Goal: Task Accomplishment & Management: Use online tool/utility

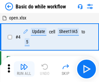
click at [24, 69] on img "button" at bounding box center [24, 67] width 8 height 8
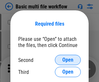
click at [68, 60] on span "Open" at bounding box center [67, 60] width 11 height 5
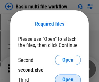
click at [68, 77] on span "Open" at bounding box center [67, 79] width 11 height 5
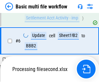
scroll to position [179, 0]
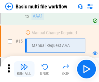
click at [24, 69] on img "button" at bounding box center [24, 67] width 8 height 8
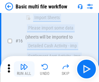
click at [24, 69] on img "button" at bounding box center [24, 67] width 8 height 8
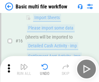
scroll to position [433, 0]
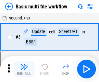
click at [24, 69] on img "button" at bounding box center [24, 67] width 8 height 8
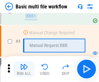
click at [24, 69] on img "button" at bounding box center [24, 67] width 8 height 8
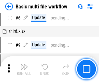
click at [24, 69] on img "button" at bounding box center [24, 67] width 8 height 8
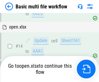
scroll to position [387, 0]
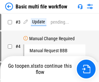
scroll to position [26, 0]
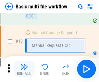
click at [24, 69] on img "button" at bounding box center [24, 67] width 8 height 8
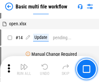
click at [24, 69] on img "button" at bounding box center [24, 67] width 8 height 8
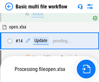
scroll to position [340, 0]
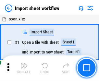
scroll to position [2, 0]
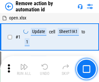
scroll to position [24, 0]
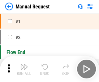
click at [24, 69] on img "button" at bounding box center [24, 67] width 8 height 8
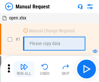
click at [24, 69] on img "button" at bounding box center [24, 67] width 8 height 8
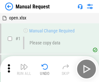
scroll to position [22, 0]
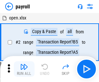
click at [24, 69] on img "button" at bounding box center [24, 67] width 8 height 8
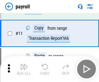
scroll to position [47, 0]
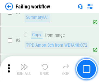
scroll to position [105, 0]
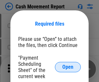
click at [68, 67] on span "Open" at bounding box center [67, 67] width 11 height 5
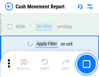
scroll to position [2886, 0]
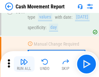
click at [24, 64] on img "button" at bounding box center [24, 62] width 8 height 8
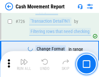
scroll to position [3392, 0]
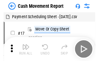
scroll to position [12, 0]
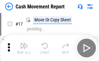
click at [24, 48] on img "button" at bounding box center [24, 46] width 8 height 8
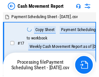
scroll to position [4, 0]
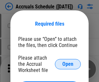
click at [68, 64] on span "Open" at bounding box center [67, 64] width 11 height 5
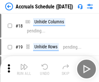
scroll to position [62, 0]
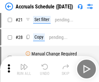
click at [24, 69] on img "button" at bounding box center [24, 67] width 8 height 8
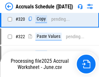
scroll to position [1209, 0]
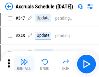
click at [24, 64] on img "button" at bounding box center [24, 62] width 8 height 8
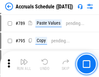
scroll to position [2731, 0]
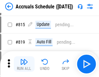
click at [24, 64] on img "button" at bounding box center [24, 62] width 8 height 8
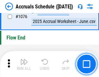
scroll to position [3894, 0]
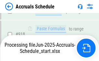
scroll to position [3409, 0]
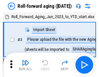
scroll to position [1, 0]
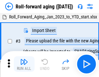
click at [24, 64] on img "button" at bounding box center [24, 62] width 8 height 8
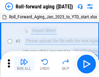
click at [24, 64] on img "button" at bounding box center [24, 62] width 8 height 8
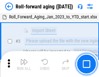
scroll to position [42, 0]
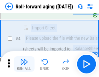
click at [24, 64] on img "button" at bounding box center [24, 62] width 8 height 8
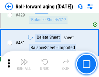
scroll to position [2255, 0]
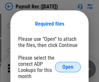
click at [68, 67] on span "Open" at bounding box center [67, 67] width 11 height 5
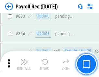
scroll to position [4131, 0]
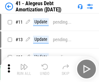
click at [24, 69] on img "button" at bounding box center [24, 67] width 8 height 8
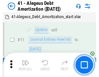
scroll to position [80, 0]
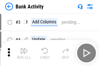
click at [24, 53] on img "button" at bounding box center [24, 51] width 8 height 8
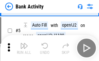
scroll to position [34, 0]
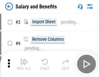
click at [24, 64] on img "button" at bounding box center [24, 62] width 8 height 8
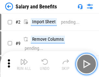
scroll to position [9, 0]
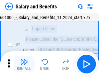
click at [24, 64] on img "button" at bounding box center [24, 62] width 8 height 8
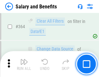
scroll to position [3062, 0]
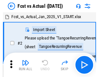
scroll to position [8, 0]
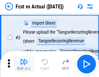
click at [24, 64] on img "button" at bounding box center [24, 62] width 8 height 8
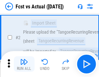
click at [24, 64] on img "button" at bounding box center [24, 62] width 8 height 8
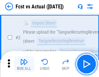
scroll to position [61, 0]
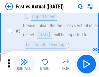
click at [24, 64] on img "button" at bounding box center [24, 62] width 8 height 8
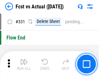
scroll to position [3112, 0]
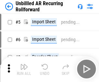
click at [24, 64] on img "button" at bounding box center [24, 67] width 8 height 8
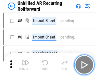
scroll to position [14, 0]
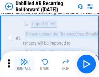
click at [24, 64] on img "button" at bounding box center [24, 62] width 8 height 8
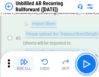
scroll to position [61, 0]
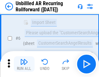
click at [24, 64] on img "button" at bounding box center [24, 62] width 8 height 8
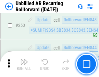
scroll to position [2208, 0]
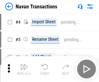
click at [24, 64] on img "button" at bounding box center [24, 67] width 8 height 8
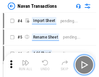
scroll to position [10, 0]
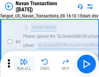
click at [24, 64] on img "button" at bounding box center [24, 62] width 8 height 8
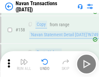
scroll to position [2108, 0]
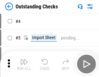
click at [24, 64] on img "button" at bounding box center [24, 62] width 8 height 8
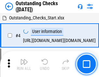
scroll to position [27, 0]
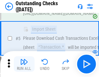
click at [24, 64] on img "button" at bounding box center [24, 62] width 8 height 8
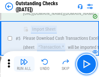
scroll to position [68, 0]
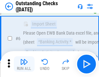
click at [24, 64] on img "button" at bounding box center [24, 62] width 8 height 8
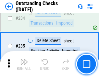
scroll to position [1974, 0]
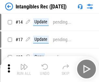
click at [24, 69] on img "button" at bounding box center [24, 67] width 8 height 8
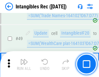
scroll to position [253, 0]
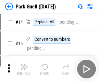
click at [24, 64] on img "button" at bounding box center [24, 67] width 8 height 8
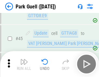
scroll to position [813, 0]
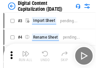
scroll to position [19, 0]
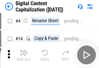
click at [24, 55] on img "button" at bounding box center [24, 52] width 8 height 8
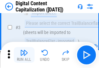
click at [24, 55] on img "button" at bounding box center [24, 52] width 8 height 8
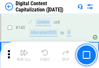
scroll to position [690, 0]
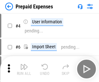
click at [24, 64] on img "button" at bounding box center [24, 67] width 8 height 8
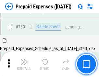
scroll to position [1802, 0]
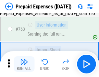
click at [24, 64] on img "button" at bounding box center [24, 62] width 8 height 8
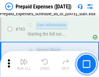
scroll to position [1840, 0]
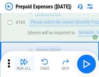
click at [24, 64] on img "button" at bounding box center [24, 62] width 8 height 8
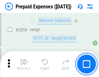
scroll to position [6796, 0]
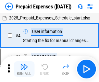
click at [24, 69] on img "button" at bounding box center [24, 67] width 8 height 8
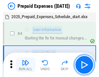
scroll to position [29, 0]
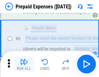
click at [24, 64] on img "button" at bounding box center [24, 62] width 8 height 8
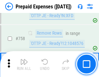
scroll to position [2317, 0]
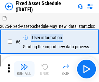
click at [24, 69] on img "button" at bounding box center [24, 67] width 8 height 8
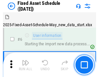
scroll to position [35, 0]
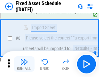
click at [24, 64] on img "button" at bounding box center [24, 62] width 8 height 8
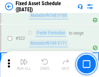
scroll to position [2260, 0]
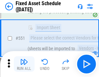
click at [24, 64] on img "button" at bounding box center [24, 62] width 8 height 8
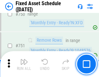
scroll to position [3170, 0]
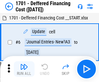
click at [24, 69] on img "button" at bounding box center [24, 67] width 8 height 8
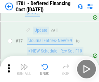
scroll to position [78, 0]
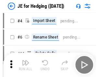
scroll to position [1, 0]
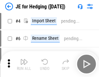
click at [24, 64] on img "button" at bounding box center [24, 62] width 8 height 8
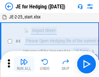
click at [24, 64] on img "button" at bounding box center [24, 62] width 8 height 8
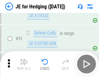
scroll to position [421, 0]
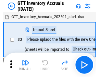
scroll to position [1, 0]
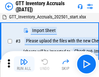
click at [24, 64] on img "button" at bounding box center [24, 62] width 8 height 8
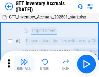
click at [24, 64] on img "button" at bounding box center [24, 62] width 8 height 8
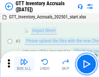
scroll to position [42, 0]
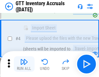
click at [24, 64] on img "button" at bounding box center [24, 62] width 8 height 8
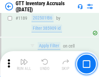
scroll to position [5309, 0]
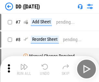
click at [24, 69] on img "button" at bounding box center [24, 67] width 8 height 8
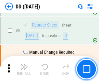
scroll to position [63, 0]
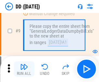
click at [24, 69] on img "button" at bounding box center [24, 67] width 8 height 8
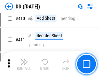
scroll to position [2909, 0]
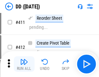
click at [24, 64] on img "button" at bounding box center [24, 62] width 8 height 8
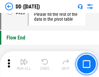
scroll to position [3112, 0]
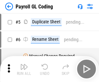
click at [24, 69] on img "button" at bounding box center [24, 67] width 8 height 8
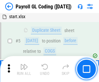
scroll to position [78, 0]
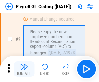
click at [24, 69] on img "button" at bounding box center [24, 67] width 8 height 8
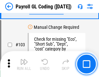
scroll to position [1525, 0]
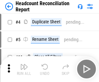
click at [24, 69] on img "button" at bounding box center [24, 67] width 8 height 8
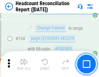
scroll to position [782, 0]
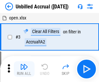
click at [24, 69] on img "button" at bounding box center [24, 67] width 8 height 8
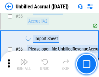
scroll to position [679, 0]
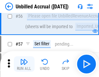
click at [24, 64] on img "button" at bounding box center [24, 62] width 8 height 8
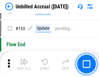
scroll to position [1937, 0]
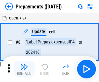
click at [24, 69] on img "button" at bounding box center [24, 67] width 8 height 8
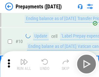
scroll to position [41, 0]
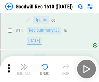
scroll to position [111, 0]
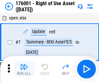
click at [24, 69] on img "button" at bounding box center [24, 67] width 8 height 8
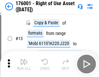
scroll to position [42, 0]
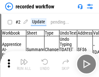
click at [24, 64] on img "button" at bounding box center [24, 62] width 8 height 8
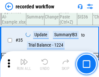
scroll to position [2032, 0]
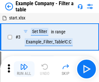
click at [24, 69] on img "button" at bounding box center [24, 67] width 8 height 8
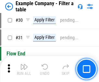
scroll to position [595, 0]
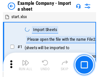
scroll to position [10, 0]
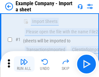
click at [24, 64] on img "button" at bounding box center [24, 62] width 8 height 8
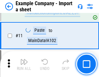
scroll to position [144, 0]
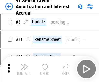
click at [24, 64] on img "button" at bounding box center [24, 67] width 8 height 8
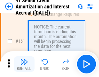
click at [24, 64] on img "button" at bounding box center [24, 62] width 8 height 8
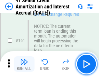
scroll to position [695, 0]
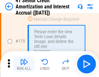
click at [24, 64] on img "button" at bounding box center [24, 62] width 8 height 8
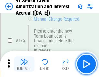
scroll to position [761, 0]
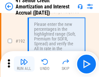
click at [24, 64] on img "button" at bounding box center [24, 62] width 8 height 8
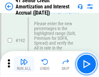
scroll to position [830, 0]
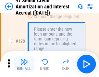
click at [24, 64] on img "button" at bounding box center [24, 62] width 8 height 8
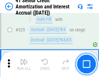
scroll to position [1661, 0]
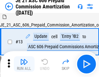
click at [24, 64] on img "button" at bounding box center [24, 62] width 8 height 8
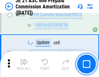
scroll to position [1214, 0]
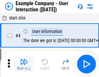
click at [24, 64] on img "button" at bounding box center [24, 62] width 8 height 8
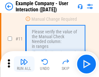
click at [24, 64] on img "button" at bounding box center [24, 62] width 8 height 8
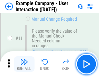
scroll to position [141, 0]
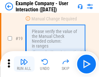
click at [24, 64] on img "button" at bounding box center [24, 62] width 8 height 8
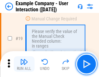
click at [24, 64] on img "button" at bounding box center [24, 62] width 8 height 8
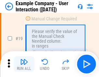
click at [24, 64] on img "button" at bounding box center [24, 62] width 8 height 8
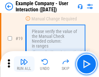
click at [24, 64] on img "button" at bounding box center [24, 62] width 8 height 8
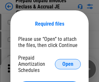
click at [68, 64] on span "Open" at bounding box center [67, 64] width 11 height 5
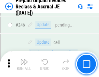
scroll to position [878, 0]
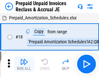
click at [24, 64] on img "button" at bounding box center [24, 62] width 8 height 8
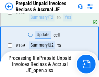
scroll to position [499, 0]
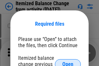
click at [68, 62] on span "Open" at bounding box center [67, 64] width 11 height 5
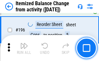
scroll to position [1251, 0]
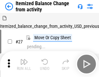
scroll to position [10, 0]
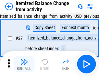
click at [24, 64] on img "button" at bounding box center [24, 62] width 8 height 8
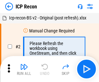
scroll to position [3, 0]
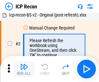
click at [24, 69] on img "button" at bounding box center [24, 67] width 8 height 8
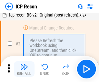
click at [24, 69] on img "button" at bounding box center [24, 67] width 8 height 8
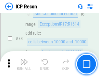
scroll to position [637, 0]
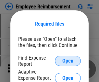
click at [68, 61] on span "Open" at bounding box center [67, 61] width 11 height 5
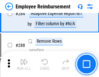
scroll to position [1767, 0]
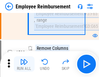
click at [24, 64] on img "button" at bounding box center [24, 62] width 8 height 8
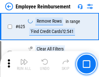
scroll to position [3893, 0]
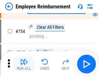
click at [24, 64] on img "button" at bounding box center [24, 62] width 8 height 8
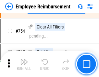
click at [24, 64] on img "button" at bounding box center [24, 62] width 8 height 8
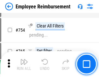
scroll to position [4561, 0]
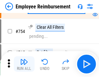
click at [24, 64] on img "button" at bounding box center [24, 62] width 8 height 8
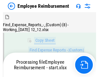
scroll to position [132, 0]
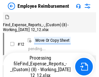
scroll to position [22, 0]
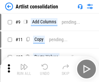
click at [24, 69] on img "button" at bounding box center [24, 67] width 8 height 8
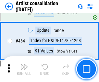
scroll to position [2847, 0]
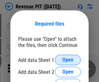
click at [68, 60] on span "Open" at bounding box center [67, 60] width 11 height 5
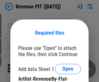
scroll to position [9, 0]
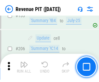
scroll to position [661, 0]
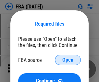
click at [68, 60] on span "Open" at bounding box center [67, 60] width 11 height 5
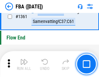
scroll to position [6982, 0]
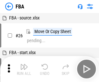
scroll to position [7, 0]
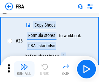
click at [24, 69] on img "button" at bounding box center [24, 67] width 8 height 8
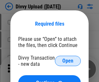
click at [68, 61] on span "Open" at bounding box center [67, 61] width 11 height 5
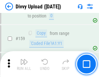
scroll to position [673, 0]
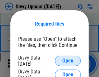
click at [68, 61] on span "Open" at bounding box center [67, 61] width 11 height 5
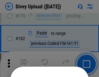
scroll to position [730, 0]
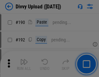
scroll to position [821, 0]
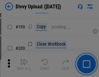
scroll to position [945, 0]
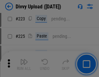
scroll to position [1297, 0]
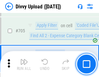
scroll to position [4448, 0]
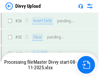
scroll to position [673, 0]
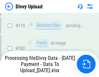
scroll to position [728, 0]
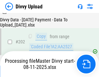
scroll to position [1052, 0]
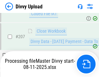
scroll to position [1195, 0]
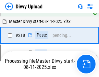
scroll to position [1444, 0]
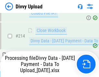
scroll to position [1301, 0]
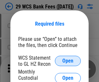
click at [68, 61] on span "Open" at bounding box center [67, 61] width 11 height 5
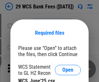
scroll to position [9, 0]
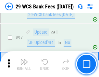
scroll to position [634, 0]
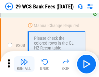
click at [24, 64] on img "button" at bounding box center [24, 62] width 8 height 8
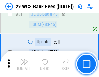
scroll to position [3271, 0]
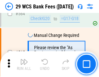
click at [24, 64] on img "button" at bounding box center [24, 62] width 8 height 8
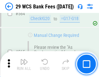
scroll to position [3516, 0]
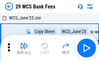
scroll to position [12, 0]
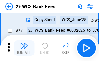
click at [24, 48] on img "button" at bounding box center [24, 46] width 8 height 8
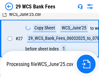
scroll to position [130, 0]
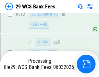
scroll to position [3366, 0]
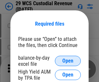
click at [68, 61] on span "Open" at bounding box center [67, 61] width 11 height 5
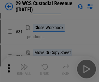
scroll to position [139, 0]
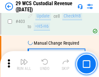
scroll to position [3011, 0]
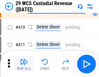
click at [24, 64] on img "button" at bounding box center [24, 62] width 8 height 8
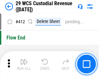
scroll to position [3105, 0]
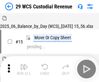
click at [24, 64] on img "button" at bounding box center [24, 67] width 8 height 8
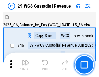
scroll to position [16, 0]
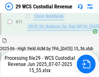
scroll to position [334, 0]
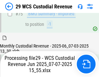
scroll to position [646, 0]
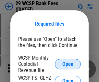
click at [68, 64] on span "Open" at bounding box center [67, 64] width 11 height 5
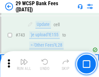
scroll to position [3276, 0]
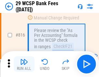
click at [24, 64] on img "button" at bounding box center [24, 62] width 8 height 8
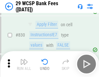
scroll to position [4125, 0]
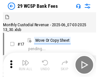
scroll to position [16, 0]
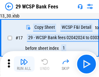
click at [24, 64] on img "button" at bounding box center [24, 62] width 8 height 8
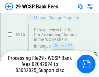
scroll to position [3998, 0]
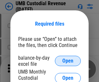
click at [68, 61] on span "Open" at bounding box center [67, 61] width 11 height 5
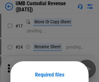
scroll to position [51, 0]
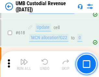
scroll to position [3349, 0]
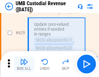
click at [24, 64] on img "button" at bounding box center [24, 62] width 8 height 8
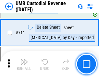
scroll to position [3958, 0]
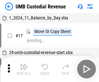
scroll to position [5, 0]
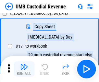
click at [24, 69] on img "button" at bounding box center [24, 67] width 8 height 8
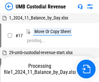
scroll to position [5, 0]
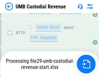
scroll to position [3943, 0]
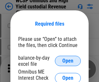
click at [68, 61] on span "Open" at bounding box center [67, 61] width 11 height 5
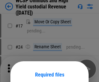
scroll to position [51, 0]
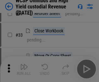
scroll to position [149, 0]
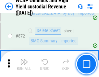
scroll to position [5503, 0]
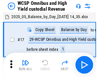
scroll to position [4, 0]
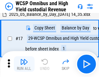
click at [24, 64] on img "button" at bounding box center [24, 62] width 8 height 8
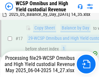
scroll to position [102, 0]
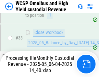
scroll to position [475, 0]
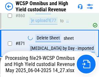
scroll to position [5488, 0]
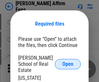
click at [68, 62] on span "Open" at bounding box center [67, 64] width 11 height 5
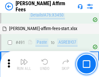
scroll to position [1768, 0]
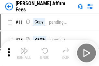
click at [24, 48] on img "button" at bounding box center [24, 51] width 8 height 8
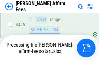
scroll to position [1300, 0]
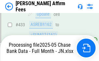
scroll to position [1715, 0]
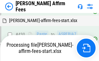
scroll to position [1705, 0]
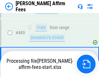
scroll to position [1697, 0]
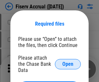
click at [68, 62] on span "Open" at bounding box center [67, 64] width 11 height 5
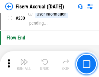
scroll to position [2060, 0]
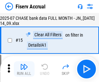
click at [24, 69] on img "button" at bounding box center [24, 67] width 8 height 8
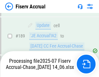
scroll to position [1709, 0]
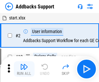
click at [24, 64] on img "button" at bounding box center [24, 67] width 8 height 8
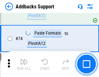
scroll to position [473, 0]
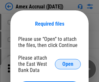
click at [68, 64] on span "Open" at bounding box center [67, 64] width 11 height 5
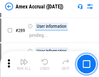
scroll to position [1780, 0]
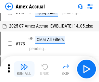
click at [24, 69] on img "button" at bounding box center [24, 67] width 8 height 8
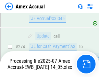
scroll to position [1938, 0]
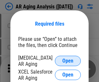
click at [68, 60] on span "Open" at bounding box center [67, 61] width 11 height 5
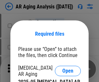
scroll to position [10, 0]
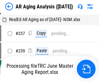
scroll to position [7, 0]
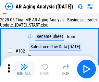
click at [24, 69] on img "button" at bounding box center [24, 67] width 8 height 8
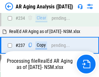
scroll to position [1008, 0]
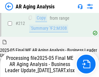
scroll to position [1000, 0]
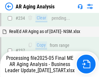
scroll to position [1027, 0]
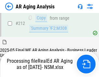
scroll to position [978, 0]
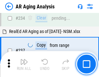
scroll to position [1000, 0]
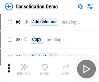
click at [24, 69] on img "button" at bounding box center [24, 67] width 8 height 8
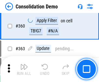
scroll to position [2179, 0]
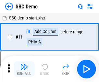
click at [24, 69] on img "button" at bounding box center [24, 67] width 8 height 8
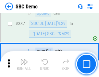
scroll to position [1710, 0]
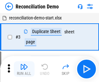
click at [24, 69] on img "button" at bounding box center [24, 67] width 8 height 8
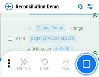
scroll to position [772, 0]
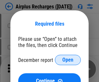
click at [68, 60] on span "Open" at bounding box center [67, 60] width 11 height 5
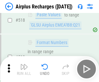
scroll to position [2798, 0]
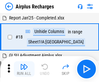
click at [24, 69] on img "button" at bounding box center [24, 67] width 8 height 8
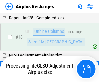
scroll to position [29, 0]
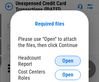
click at [68, 61] on span "Open" at bounding box center [67, 61] width 11 height 5
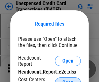
click at [68, 80] on span "Open" at bounding box center [67, 82] width 11 height 5
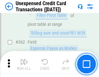
scroll to position [1672, 0]
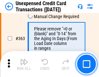
click at [24, 64] on img "button" at bounding box center [24, 62] width 8 height 8
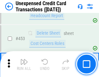
scroll to position [2217, 0]
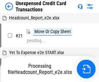
scroll to position [10, 0]
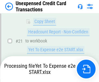
scroll to position [106, 0]
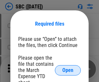
click at [68, 70] on span "Open" at bounding box center [67, 70] width 11 height 5
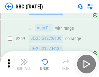
scroll to position [1270, 0]
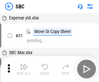
scroll to position [7, 0]
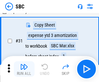
click at [24, 69] on img "button" at bounding box center [24, 67] width 8 height 8
